Goal: Transaction & Acquisition: Book appointment/travel/reservation

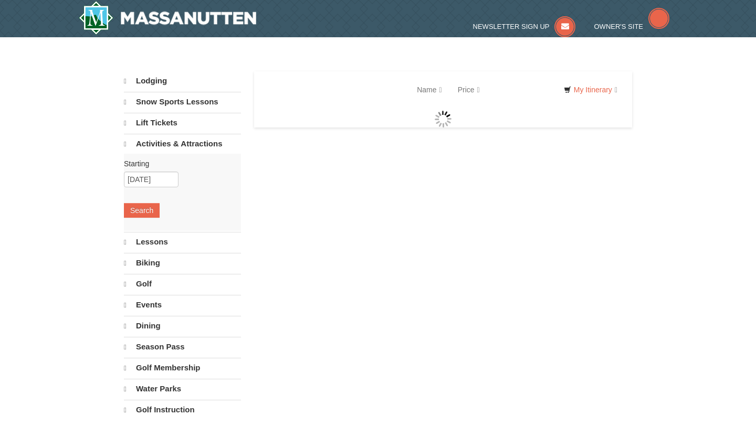
select select "10"
